Goal: Transaction & Acquisition: Obtain resource

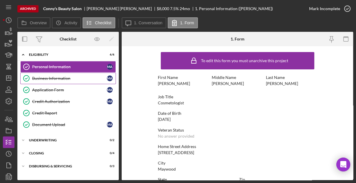
scroll to position [136, 0]
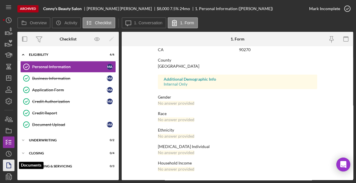
click at [10, 165] on icon "button" at bounding box center [8, 166] width 14 height 14
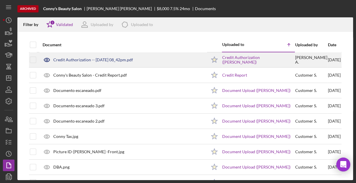
click at [79, 59] on div "Credit Authorization -- [DATE] 08_42pm.pdf" at bounding box center [93, 60] width 80 height 5
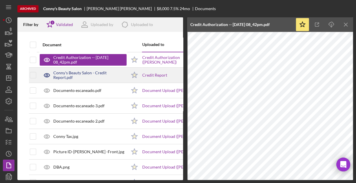
click at [101, 78] on div "Conny's Beauty Salon - Credit Report.pdf" at bounding box center [83, 75] width 87 height 14
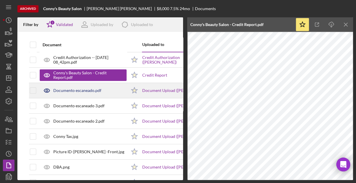
click at [78, 85] on div "Documento escaneado.pdf" at bounding box center [83, 90] width 87 height 14
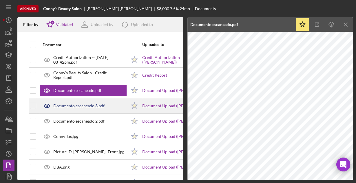
click at [93, 108] on div "Documento escaneado 3.pdf" at bounding box center [78, 106] width 51 height 5
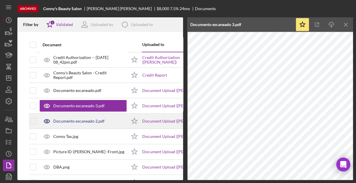
click at [60, 123] on div "Documento escaneado 2.pdf" at bounding box center [83, 121] width 87 height 14
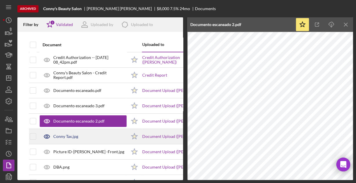
click at [65, 136] on div "Conny Tax.jpg" at bounding box center [65, 136] width 25 height 5
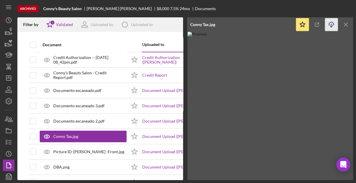
click at [332, 26] on icon "Icon/Download" at bounding box center [331, 24] width 13 height 13
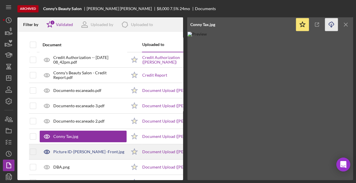
click at [74, 152] on div "Picture ID-[PERSON_NAME] -Front.jpg" at bounding box center [88, 152] width 71 height 5
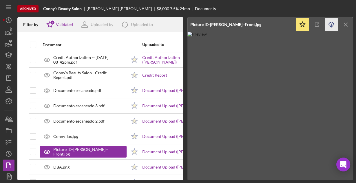
click at [331, 24] on icon "Icon/Download" at bounding box center [331, 24] width 13 height 13
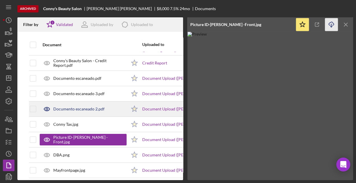
scroll to position [19, 0]
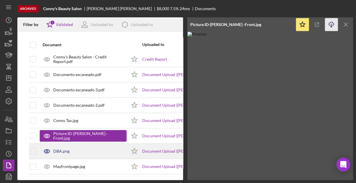
click at [62, 149] on div "DBA.png" at bounding box center [61, 151] width 16 height 5
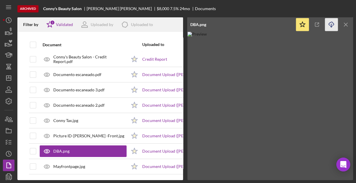
click at [331, 25] on icon "Icon/Download" at bounding box center [331, 24] width 13 height 13
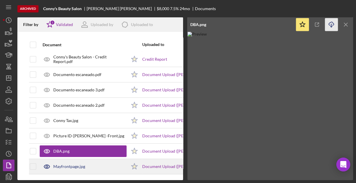
click at [64, 165] on div "Mayfrontpage.jpg" at bounding box center [69, 167] width 32 height 5
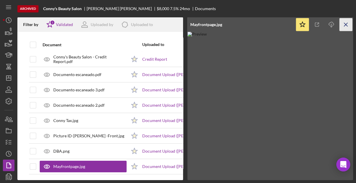
click at [345, 25] on icon "Icon/Menu Close" at bounding box center [346, 24] width 13 height 13
